Goal: Communication & Community: Answer question/provide support

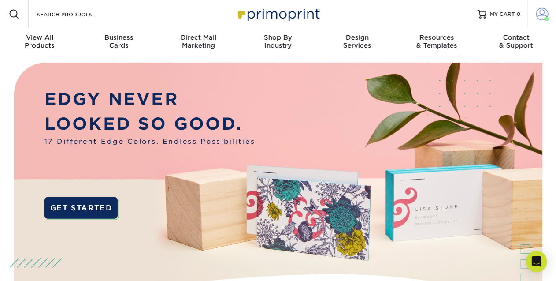
click at [540, 17] on span at bounding box center [542, 14] width 12 height 12
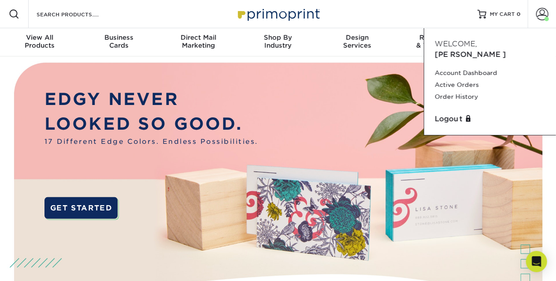
click at [316, 96] on img at bounding box center [278, 193] width 550 height 275
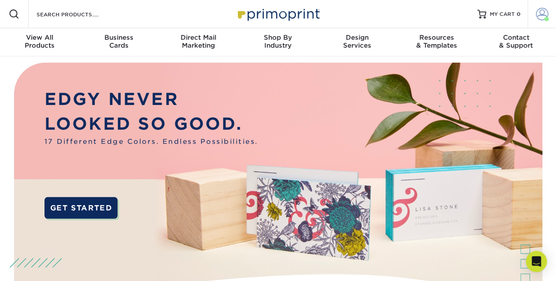
click at [536, 12] on span at bounding box center [542, 14] width 12 height 12
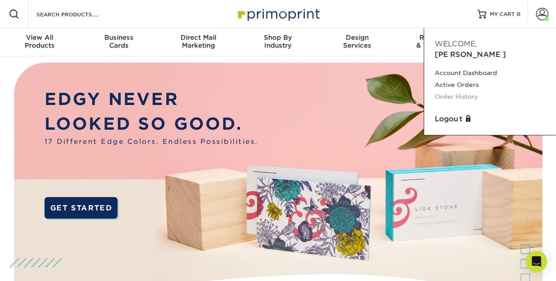
click at [463, 91] on link "Order History" at bounding box center [490, 97] width 111 height 12
click at [459, 79] on link "Active Orders" at bounding box center [490, 85] width 111 height 12
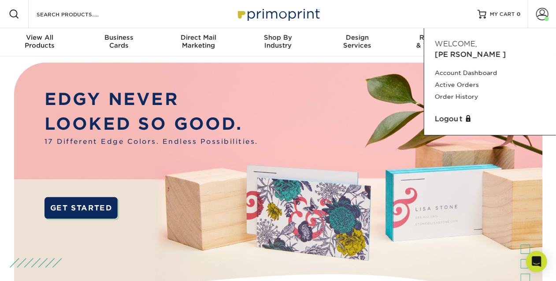
click at [362, 132] on img at bounding box center [278, 193] width 550 height 275
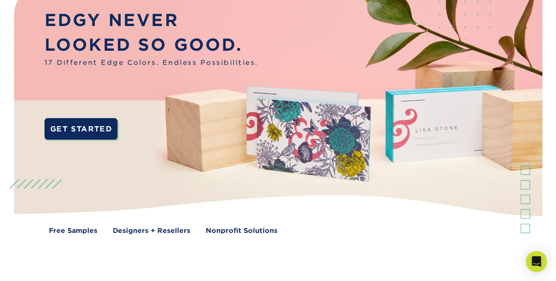
scroll to position [143, 0]
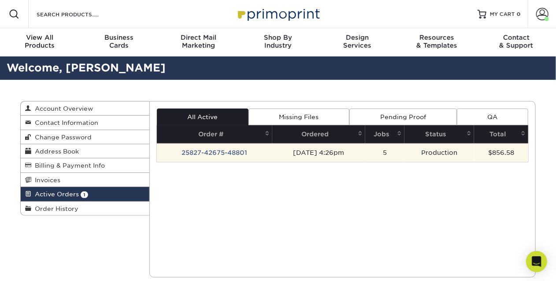
click at [229, 151] on td "25827-42675-48801" at bounding box center [215, 152] width 116 height 18
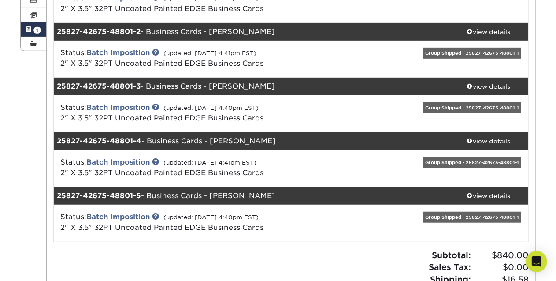
scroll to position [178, 0]
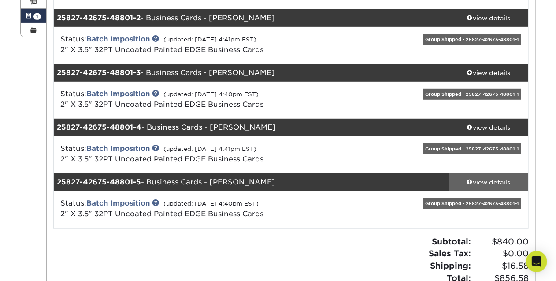
click at [485, 180] on div "view details" at bounding box center [488, 182] width 79 height 9
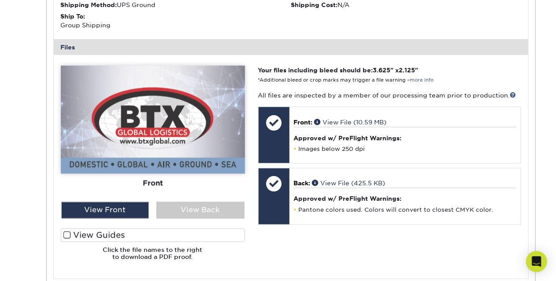
scroll to position [545, 0]
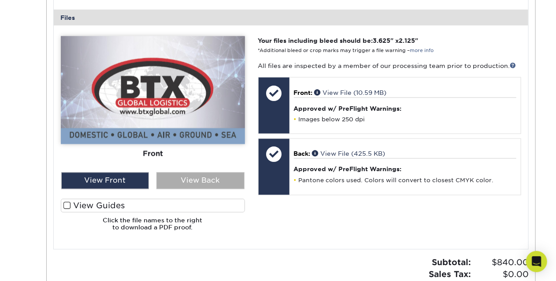
click at [208, 183] on div "View Back" at bounding box center [200, 180] width 88 height 17
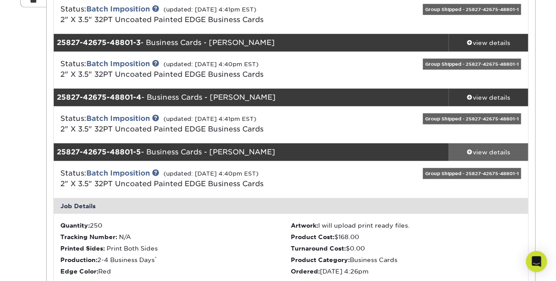
scroll to position [153, 0]
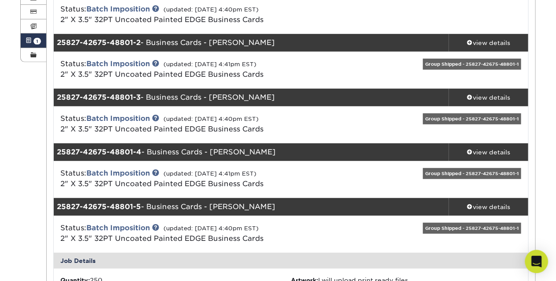
click at [538, 260] on icon "Open Intercom Messenger" at bounding box center [536, 260] width 10 height 11
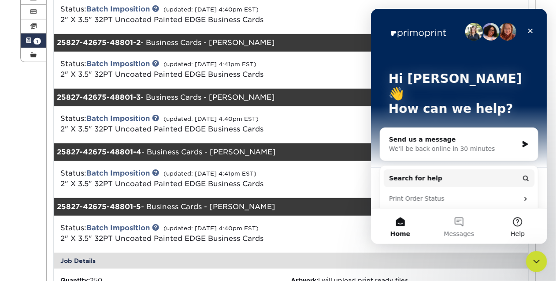
scroll to position [0, 0]
click at [421, 135] on div "Send us a message" at bounding box center [452, 139] width 129 height 9
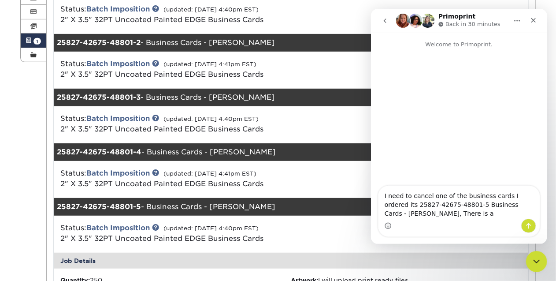
click at [395, 214] on textarea "I need to cancel one of the business cards I ordered its 25827-42675-48801-5 Bu…" at bounding box center [458, 202] width 161 height 33
click at [442, 216] on textarea "I need to cancel one of the business cards I ordered its 25827-42675-48801-5 Bu…" at bounding box center [458, 202] width 161 height 33
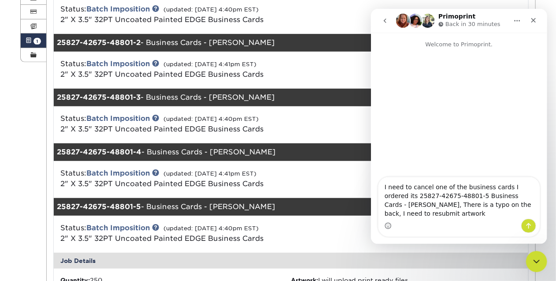
type textarea "I need to cancel one of the business cards I ordered its 25827-42675-48801-5 Bu…"
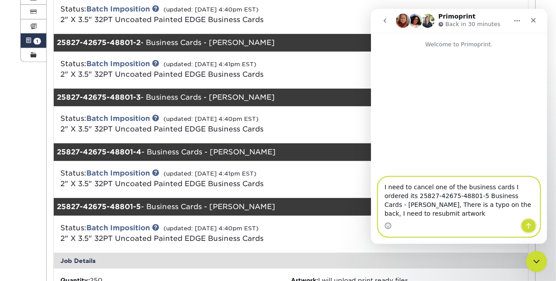
click at [531, 225] on icon "Send a message…" at bounding box center [528, 225] width 7 height 7
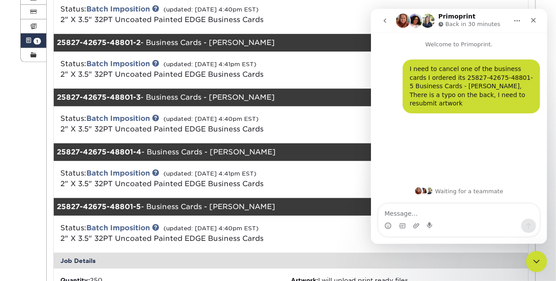
click at [300, 95] on div "25827-42675-48801-3 - Business Cards - Ricardo Nixon" at bounding box center [252, 98] width 396 height 18
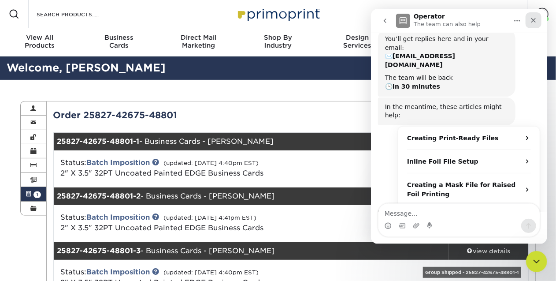
scroll to position [98, 0]
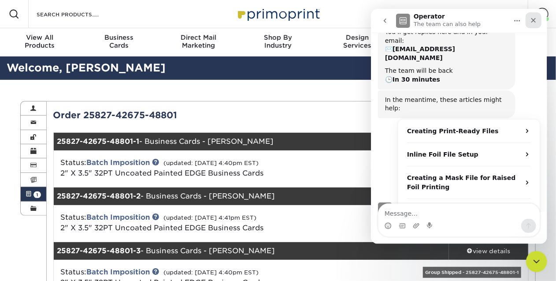
click at [533, 21] on icon "Close" at bounding box center [532, 20] width 7 height 7
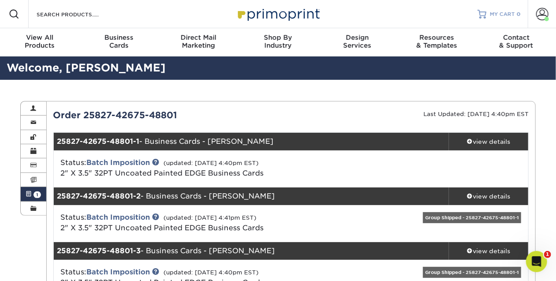
scroll to position [112, 0]
click at [274, 18] on img at bounding box center [278, 13] width 88 height 19
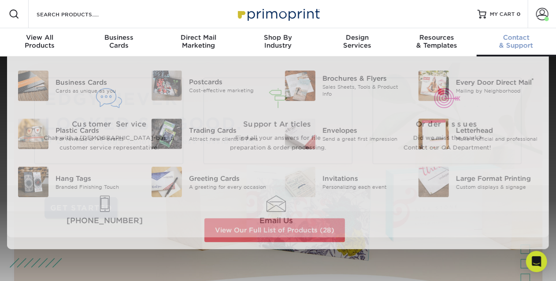
click at [507, 44] on div "Contact & Support" at bounding box center [516, 41] width 79 height 16
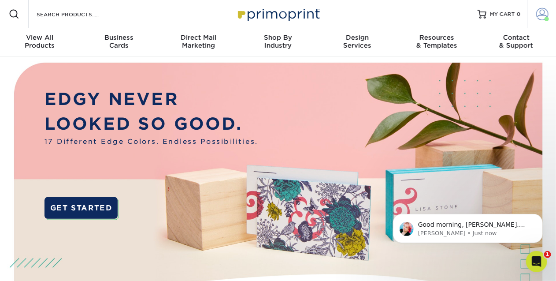
click at [540, 15] on span at bounding box center [542, 14] width 12 height 12
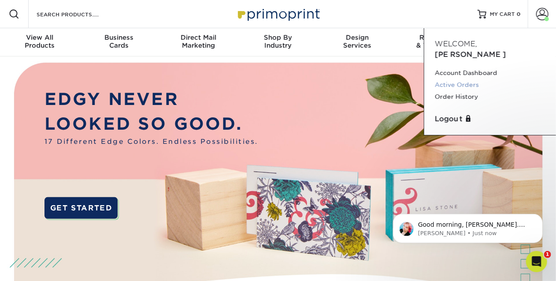
click at [460, 79] on link "Active Orders" at bounding box center [490, 85] width 111 height 12
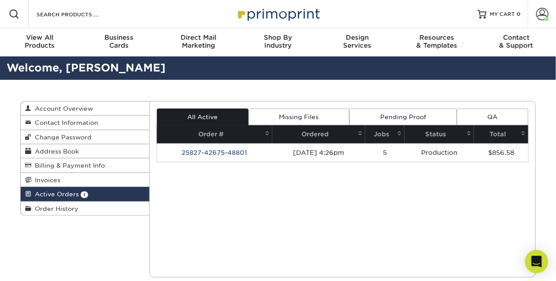
click at [535, 259] on icon "Open Intercom Messenger" at bounding box center [536, 260] width 10 height 11
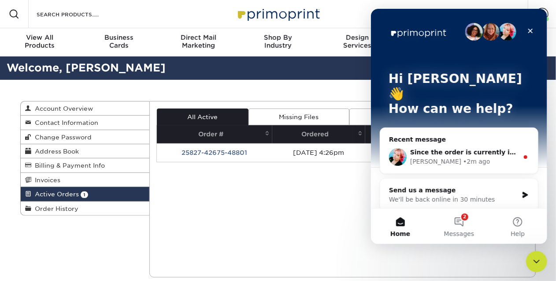
click at [473, 157] on div "Jenny • 2m ago" at bounding box center [464, 161] width 108 height 9
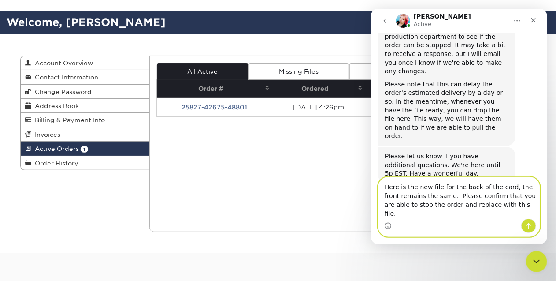
scroll to position [139, 0]
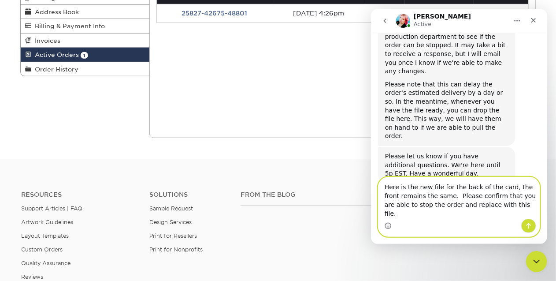
type textarea "Here is the new file for the back of the card, the front remains the same. Plea…"
click at [529, 228] on icon "Send a message…" at bounding box center [528, 225] width 7 height 7
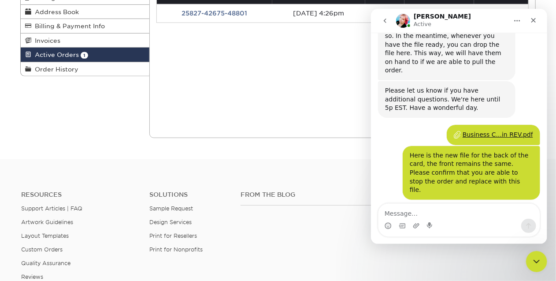
scroll to position [453, 0]
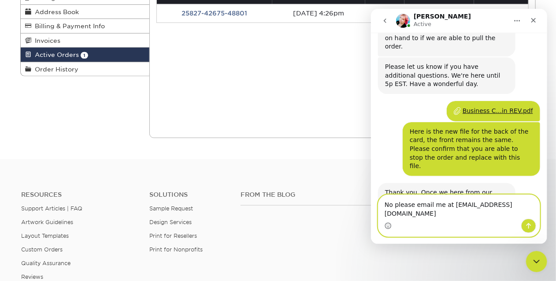
type textarea "No please email me at esutton@btxglobal.com"
click at [531, 226] on icon "Send a message…" at bounding box center [528, 225] width 7 height 7
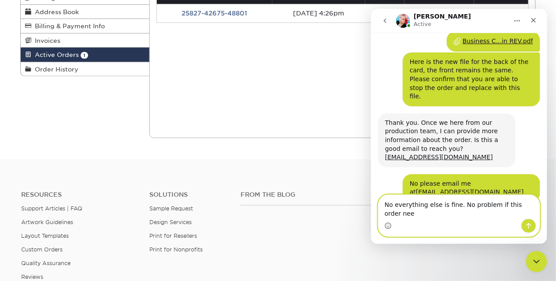
scroll to position [531, 0]
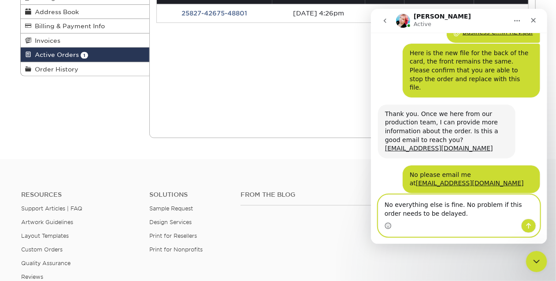
type textarea "No everything else is fine. No problem if this order needs to be delayed."
click at [526, 228] on icon "Send a message…" at bounding box center [528, 225] width 7 height 7
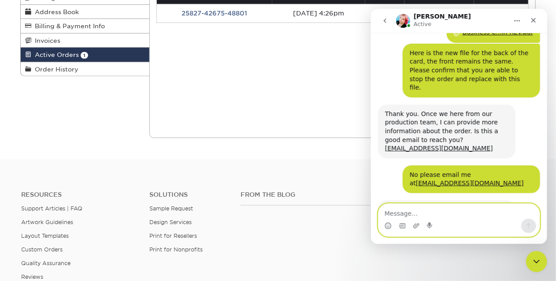
scroll to position [557, 0]
